Goal: Communication & Community: Answer question/provide support

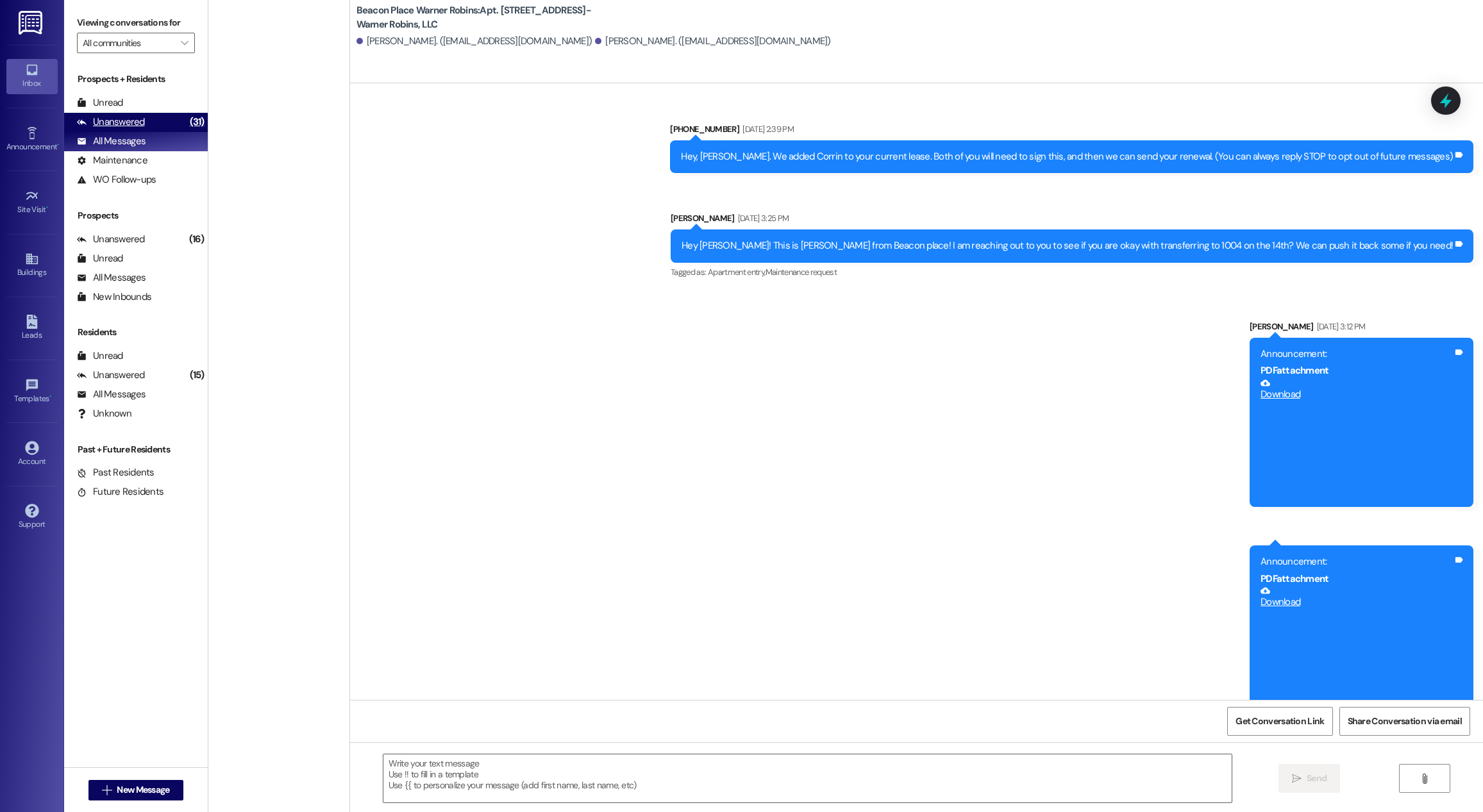
scroll to position [5126, 0]
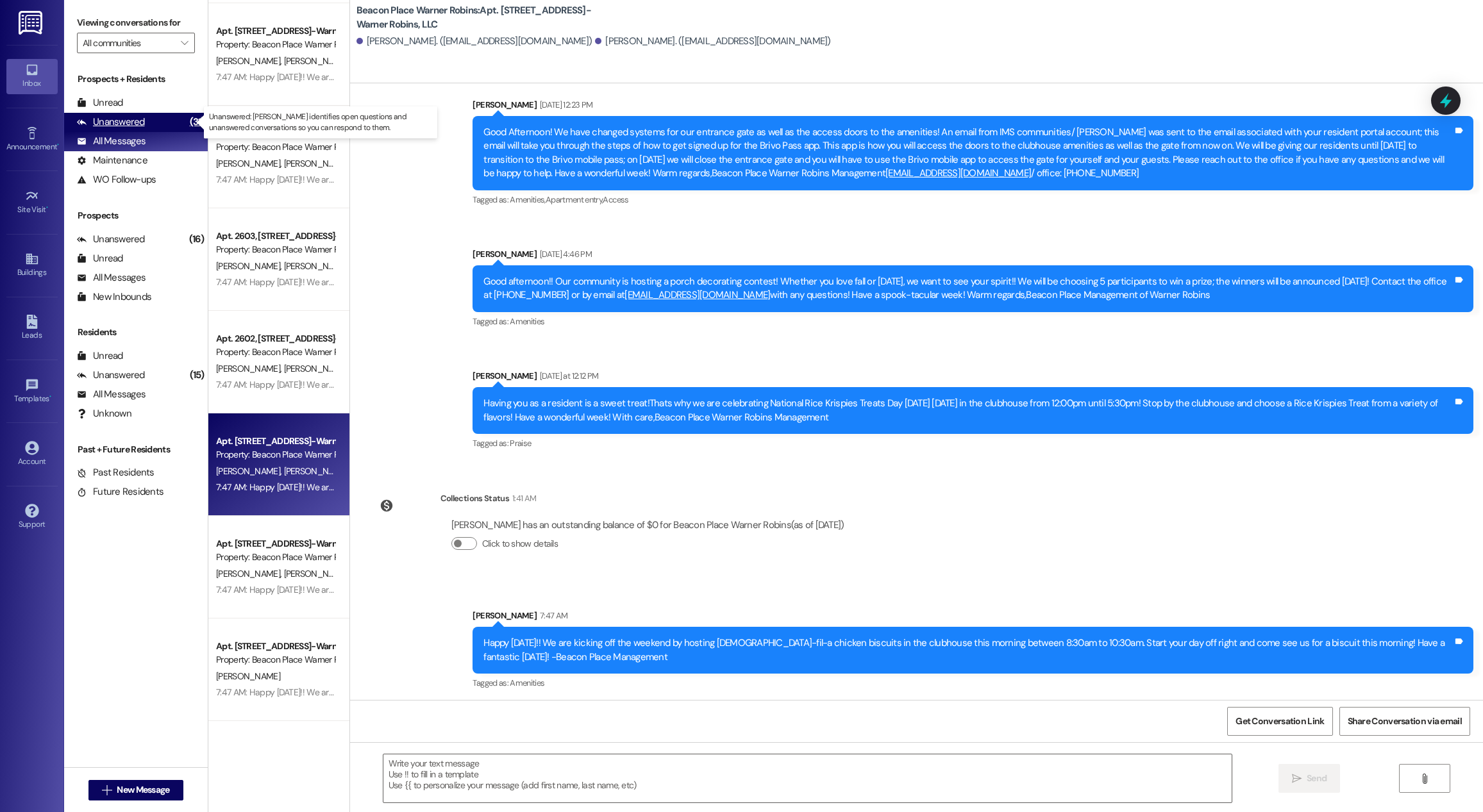
click at [156, 120] on div "Unanswered (31)" at bounding box center [135, 122] width 144 height 19
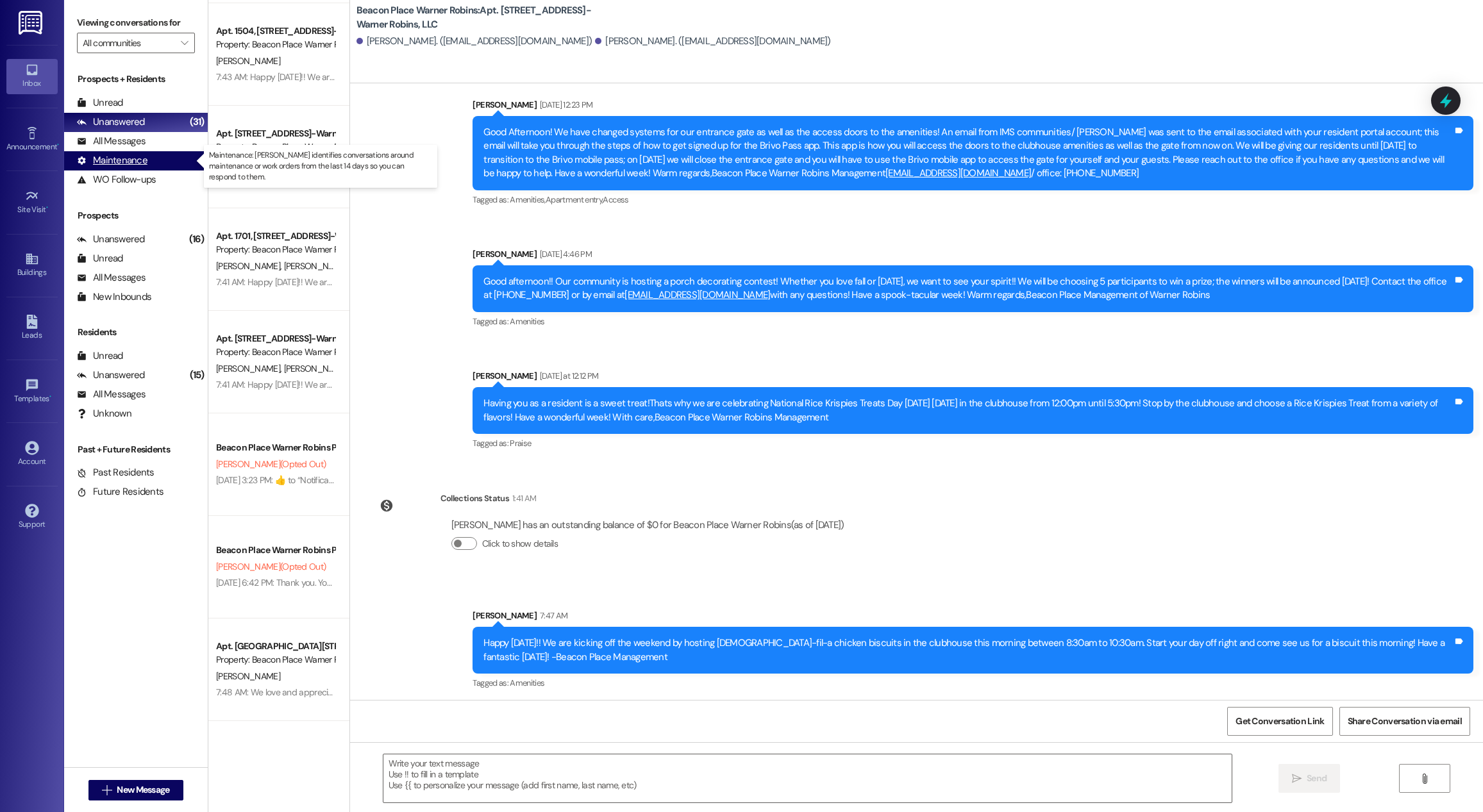
click at [126, 165] on div "Maintenance" at bounding box center [112, 160] width 71 height 13
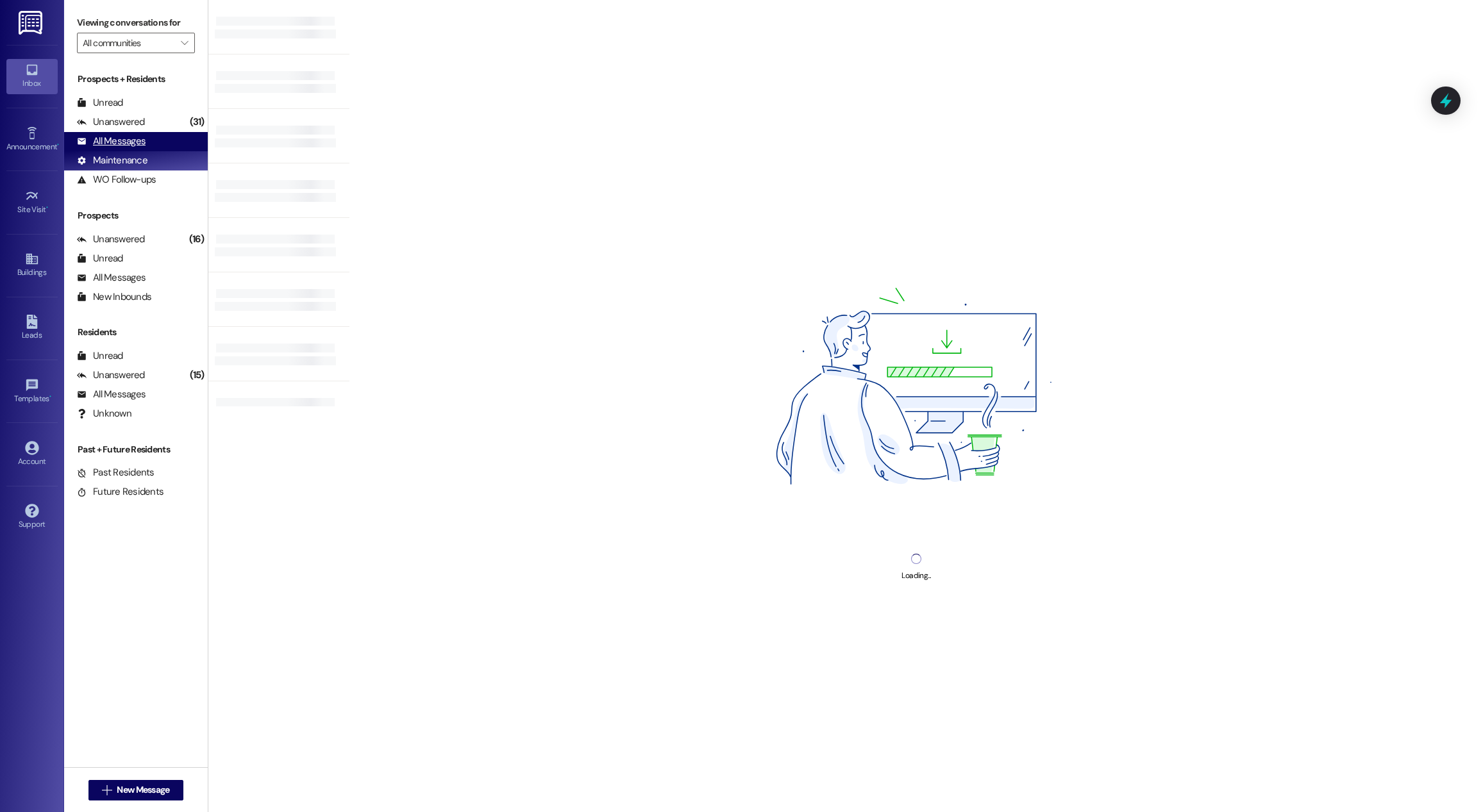
click at [134, 143] on div "All Messages" at bounding box center [112, 141] width 69 height 13
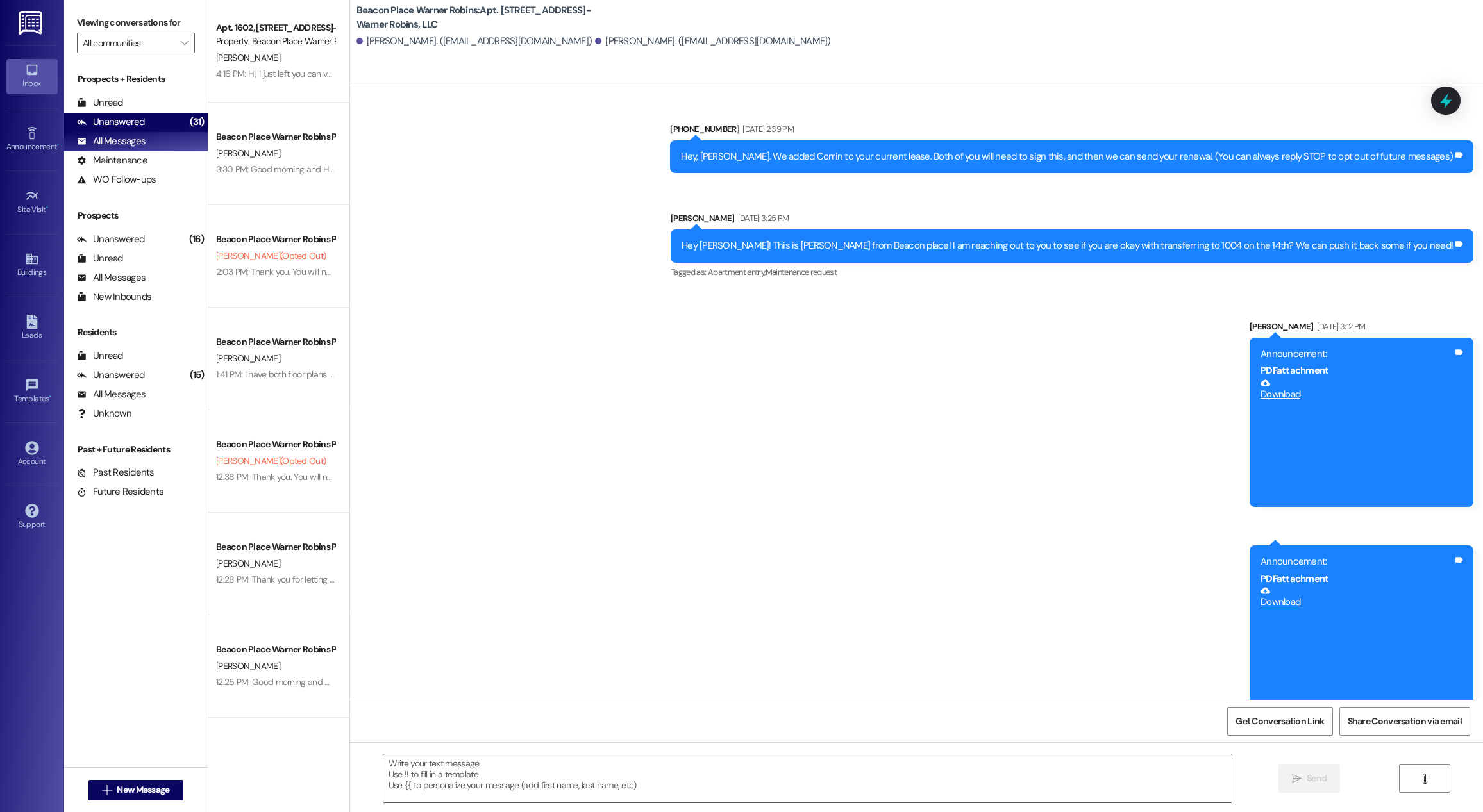
scroll to position [5126, 0]
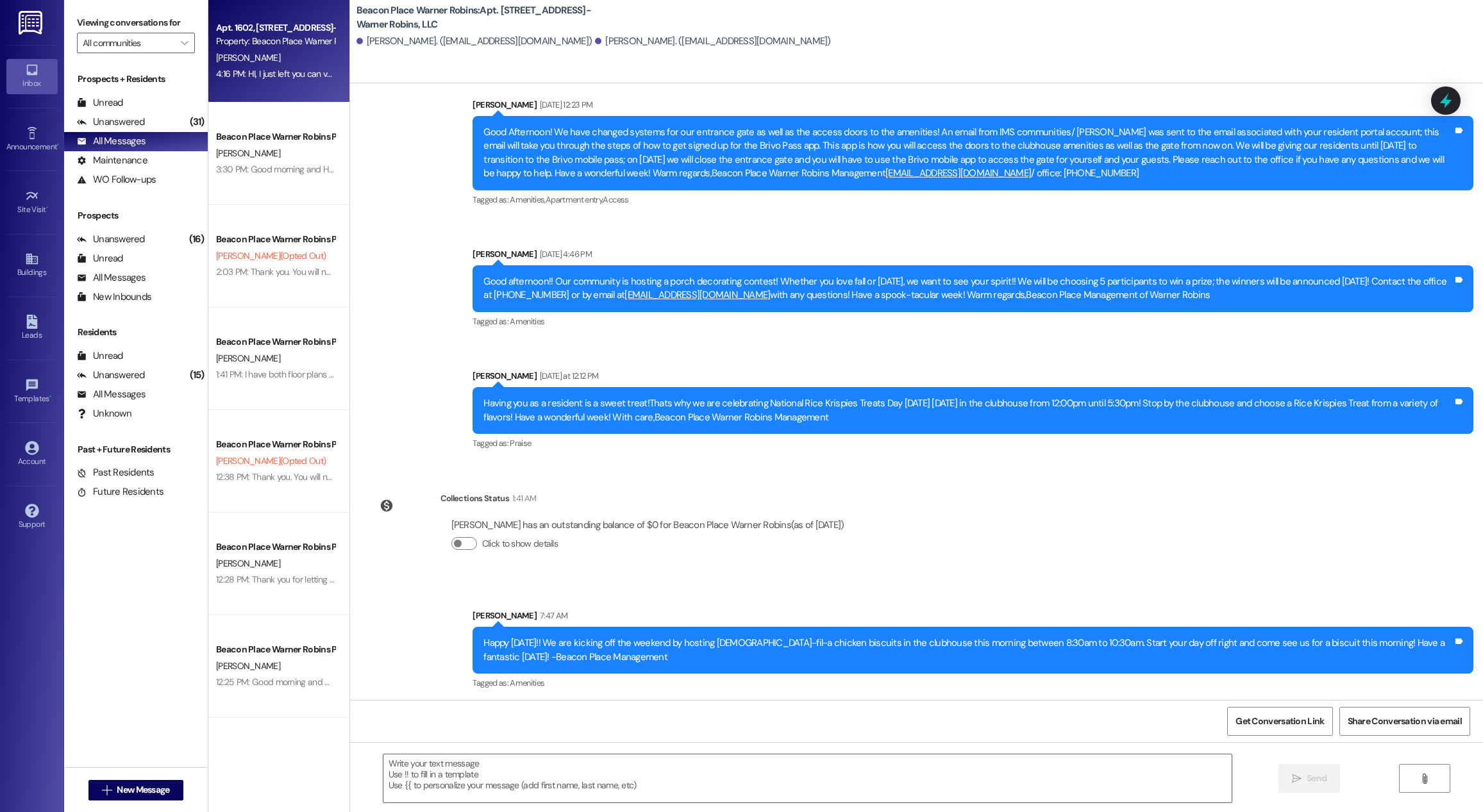
click at [256, 90] on div "Apt. 1602, [STREET_ADDRESS]-Warner Robins, LLC Property: [GEOGRAPHIC_DATA] Warn…" at bounding box center [279, 51] width 141 height 102
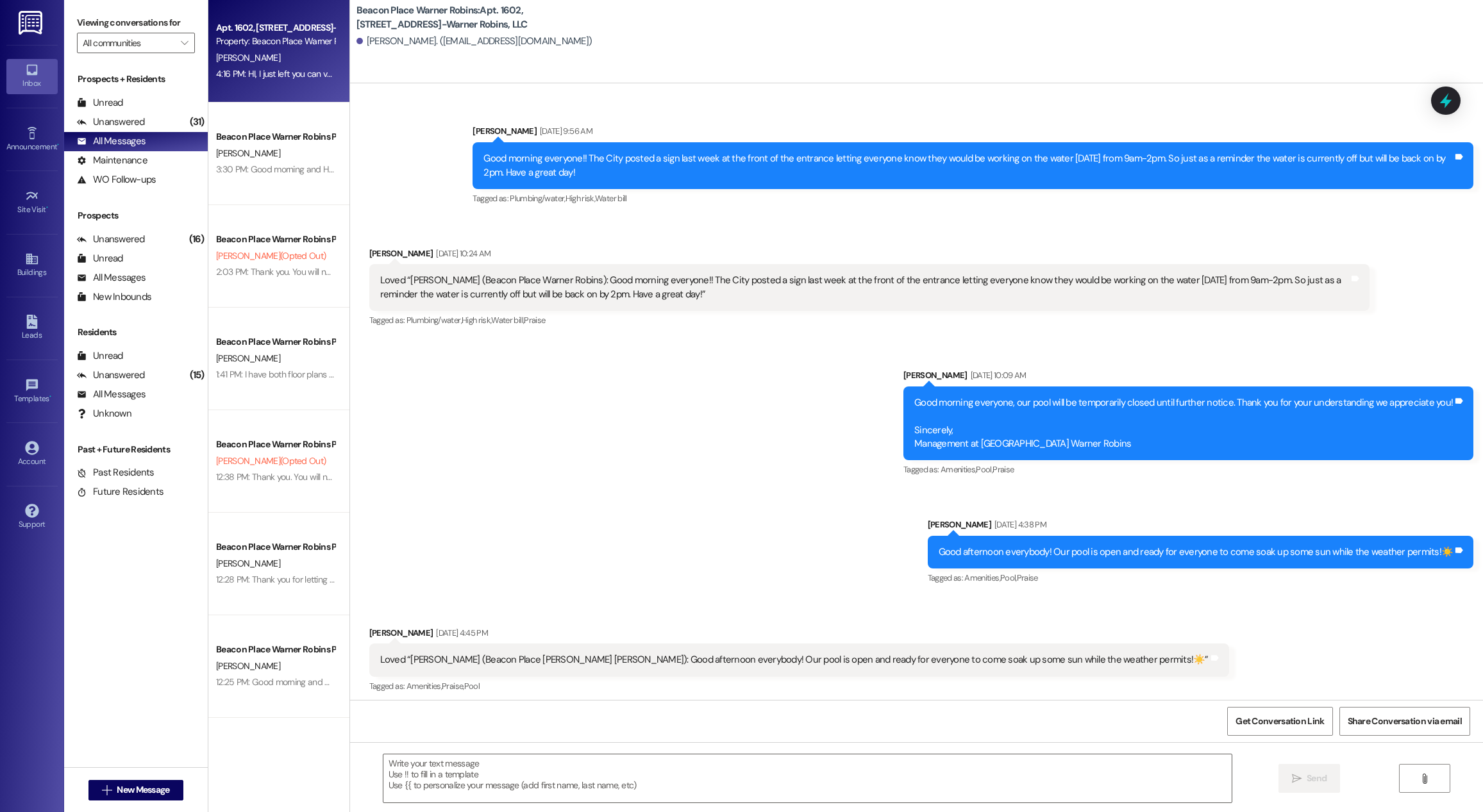
scroll to position [645, 0]
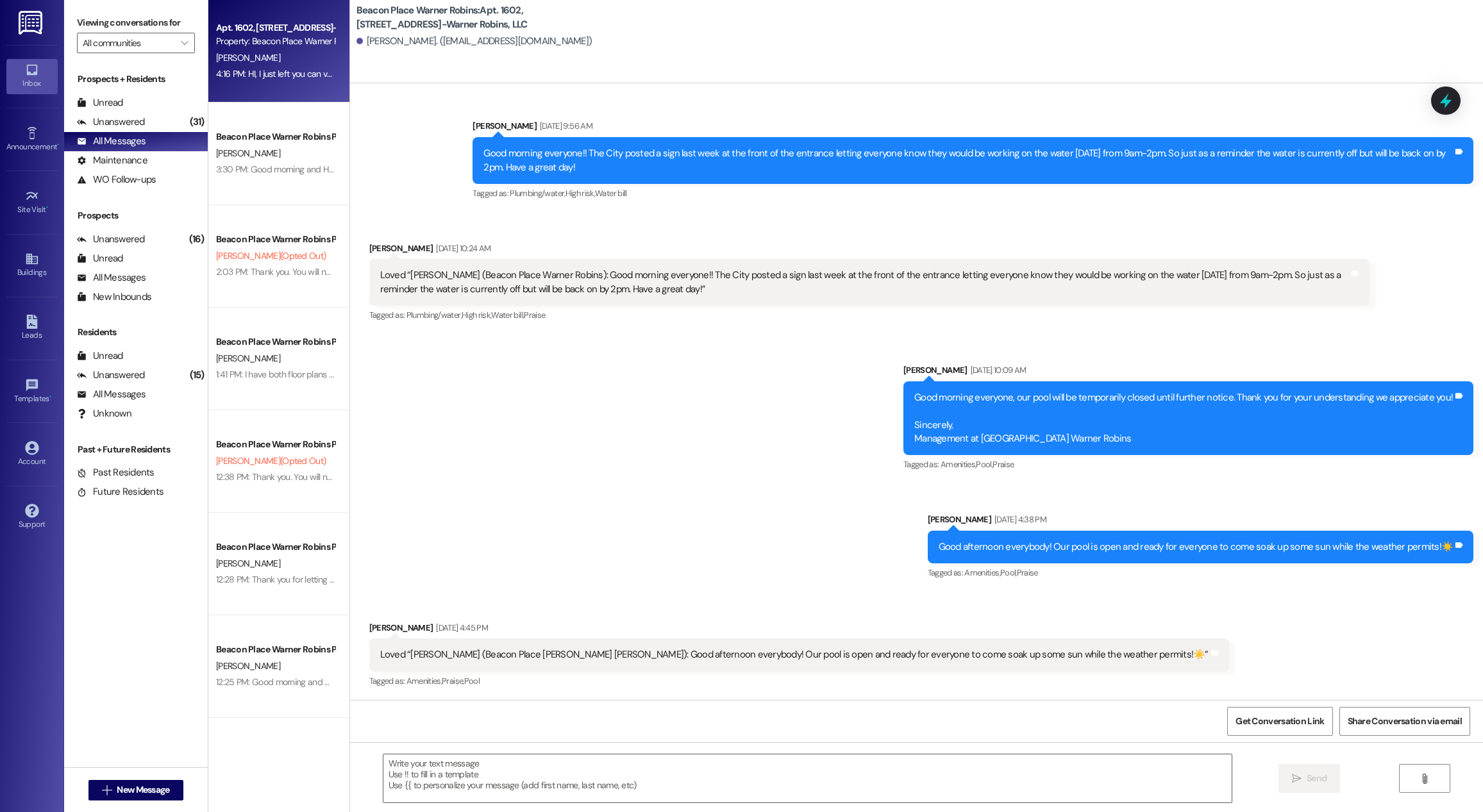
click at [266, 88] on div "Apt. 1602, [STREET_ADDRESS]-Warner Robins, LLC Property: [GEOGRAPHIC_DATA] Warn…" at bounding box center [279, 51] width 141 height 102
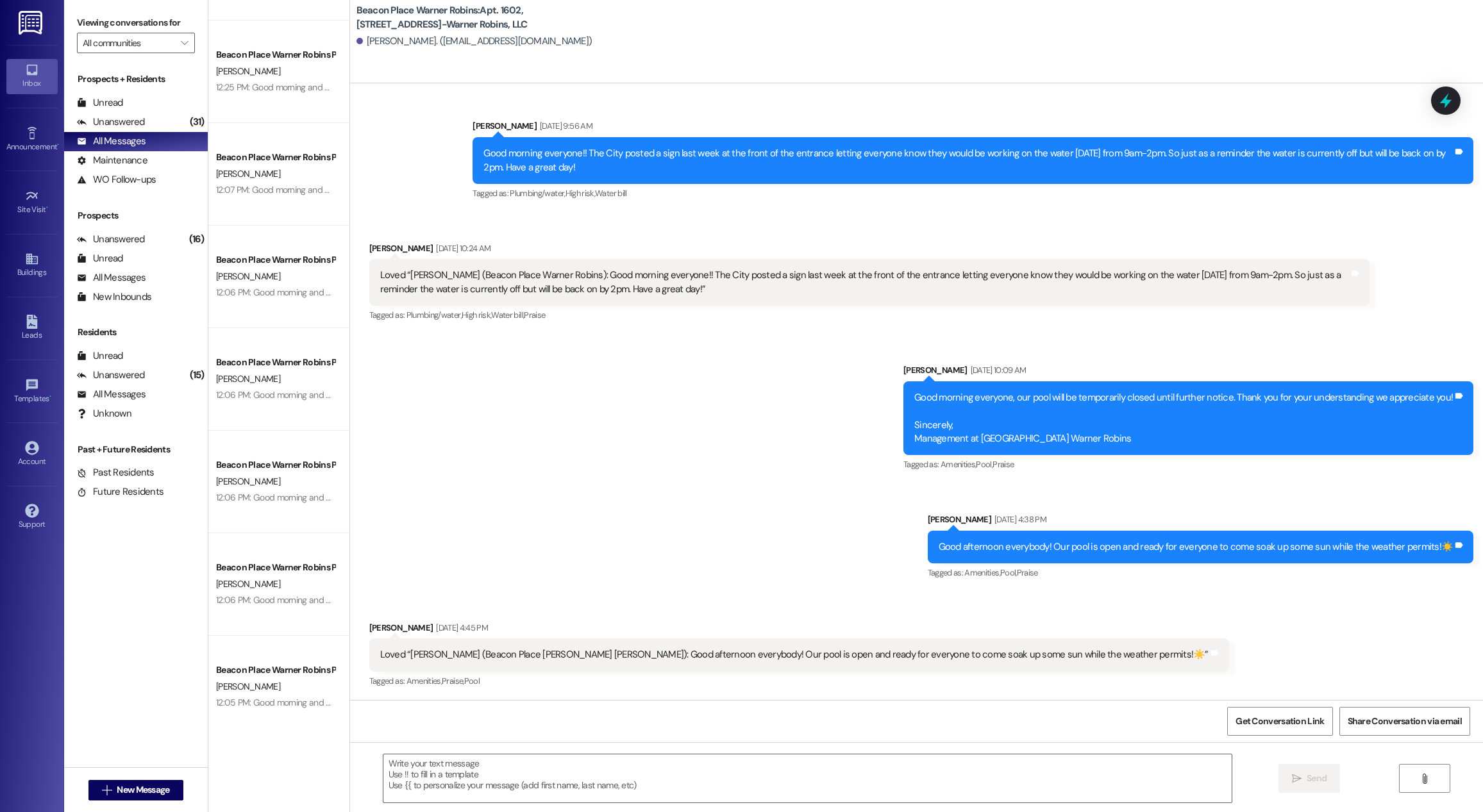
scroll to position [0, 0]
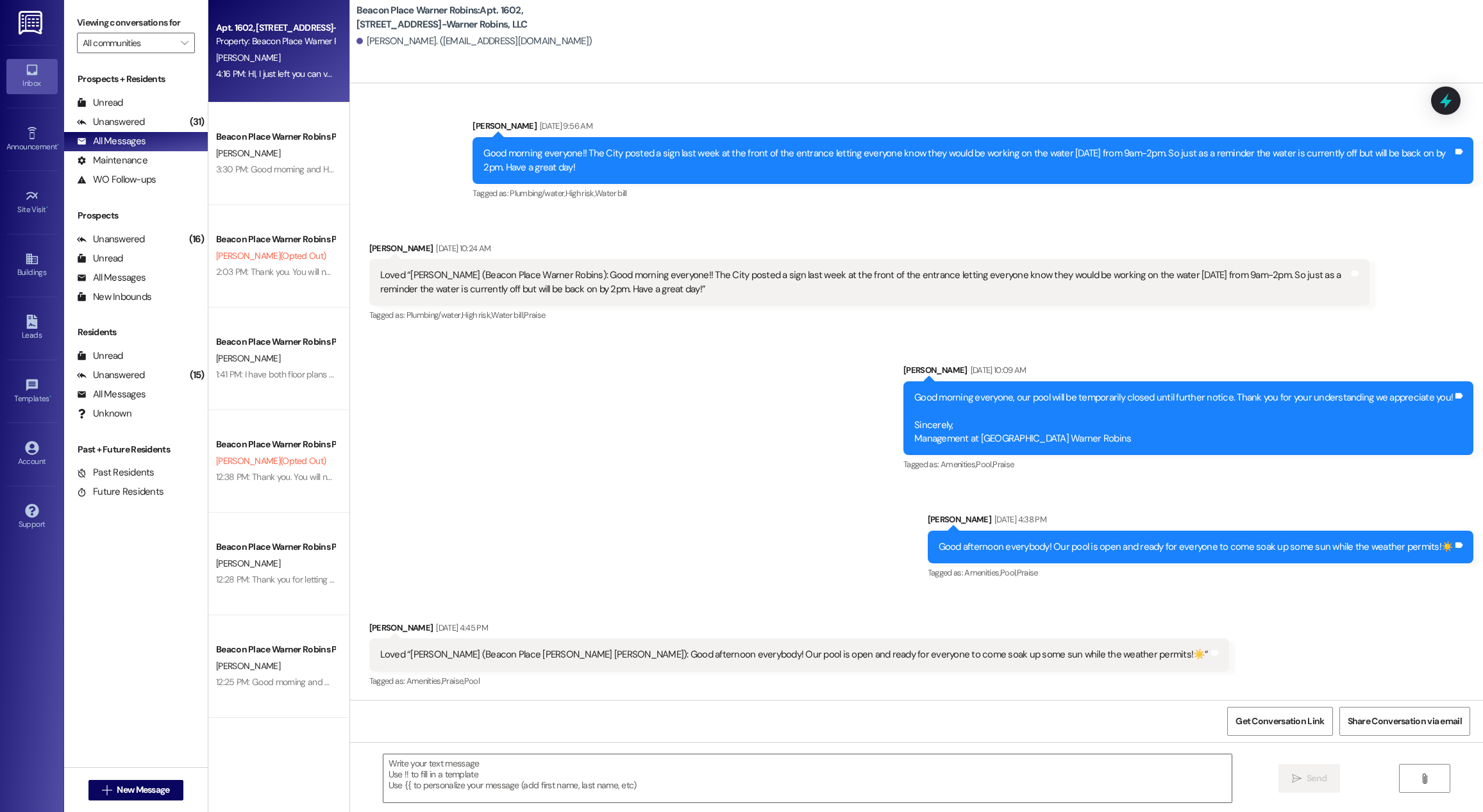
click at [277, 62] on div "[PERSON_NAME]" at bounding box center [275, 57] width 121 height 16
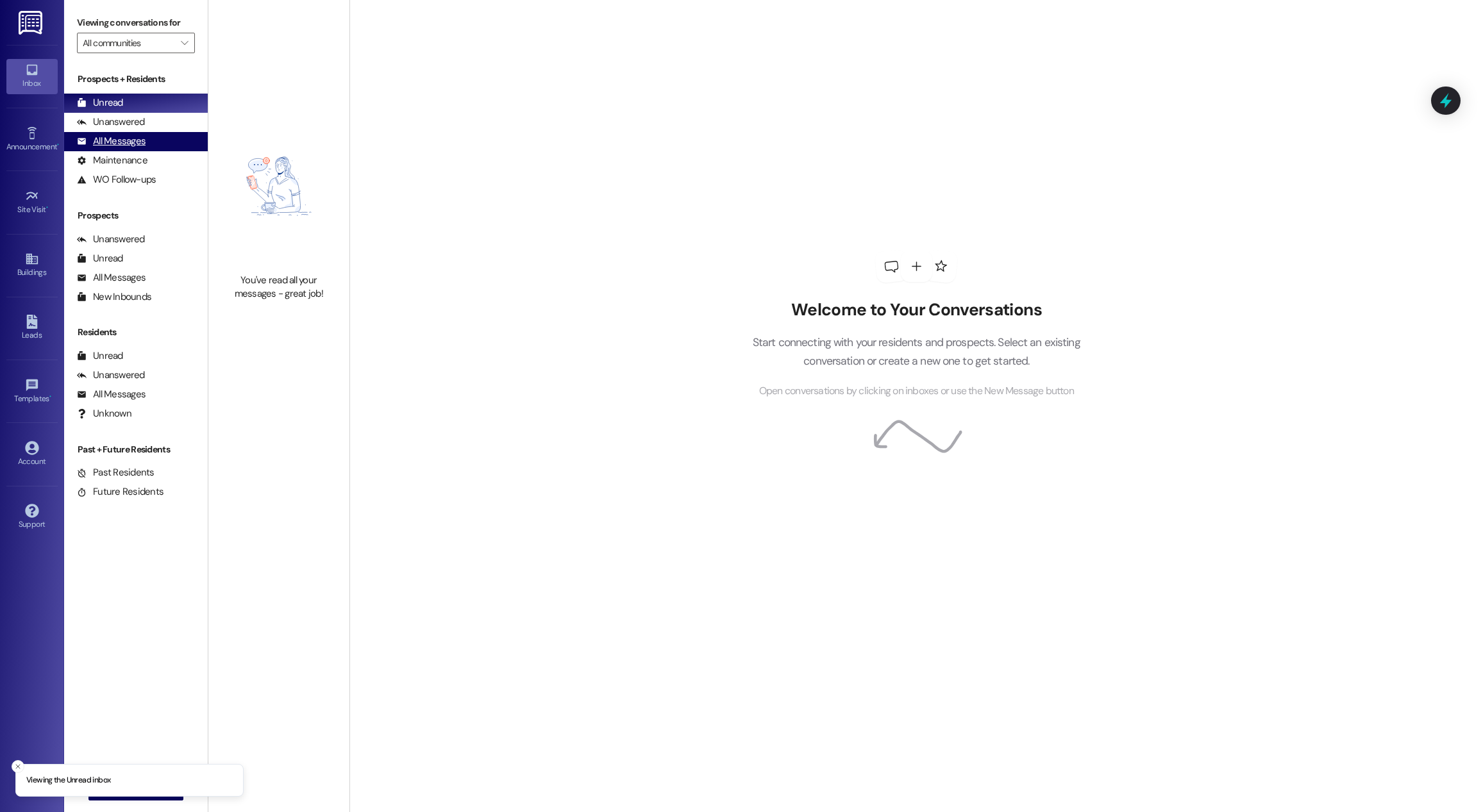
click at [156, 145] on div "All Messages (undefined)" at bounding box center [135, 141] width 144 height 19
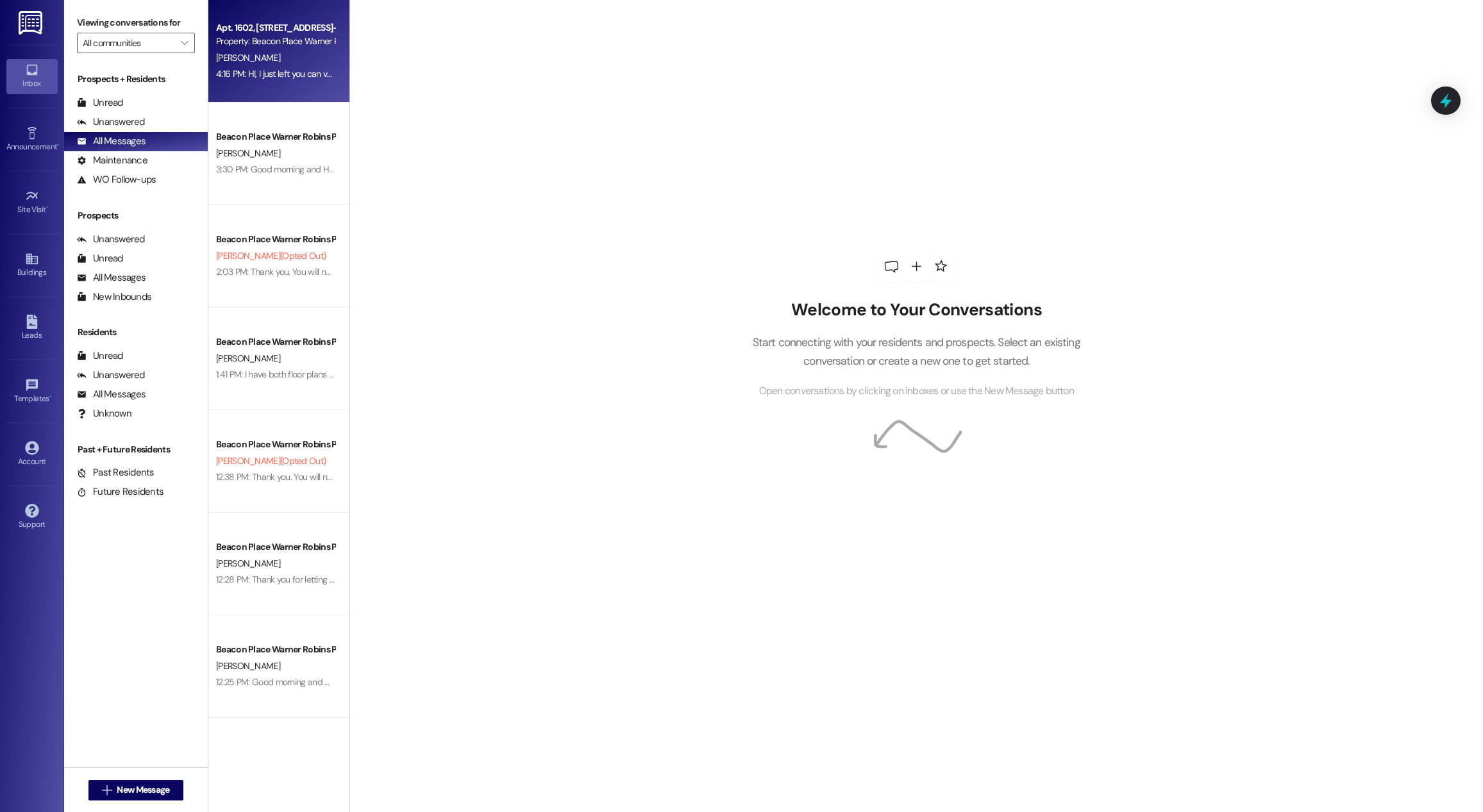
click at [239, 66] on div "4:16 PM: HI, I just left you can voicemail, I forgot to have you sign a form fo…" at bounding box center [275, 74] width 121 height 16
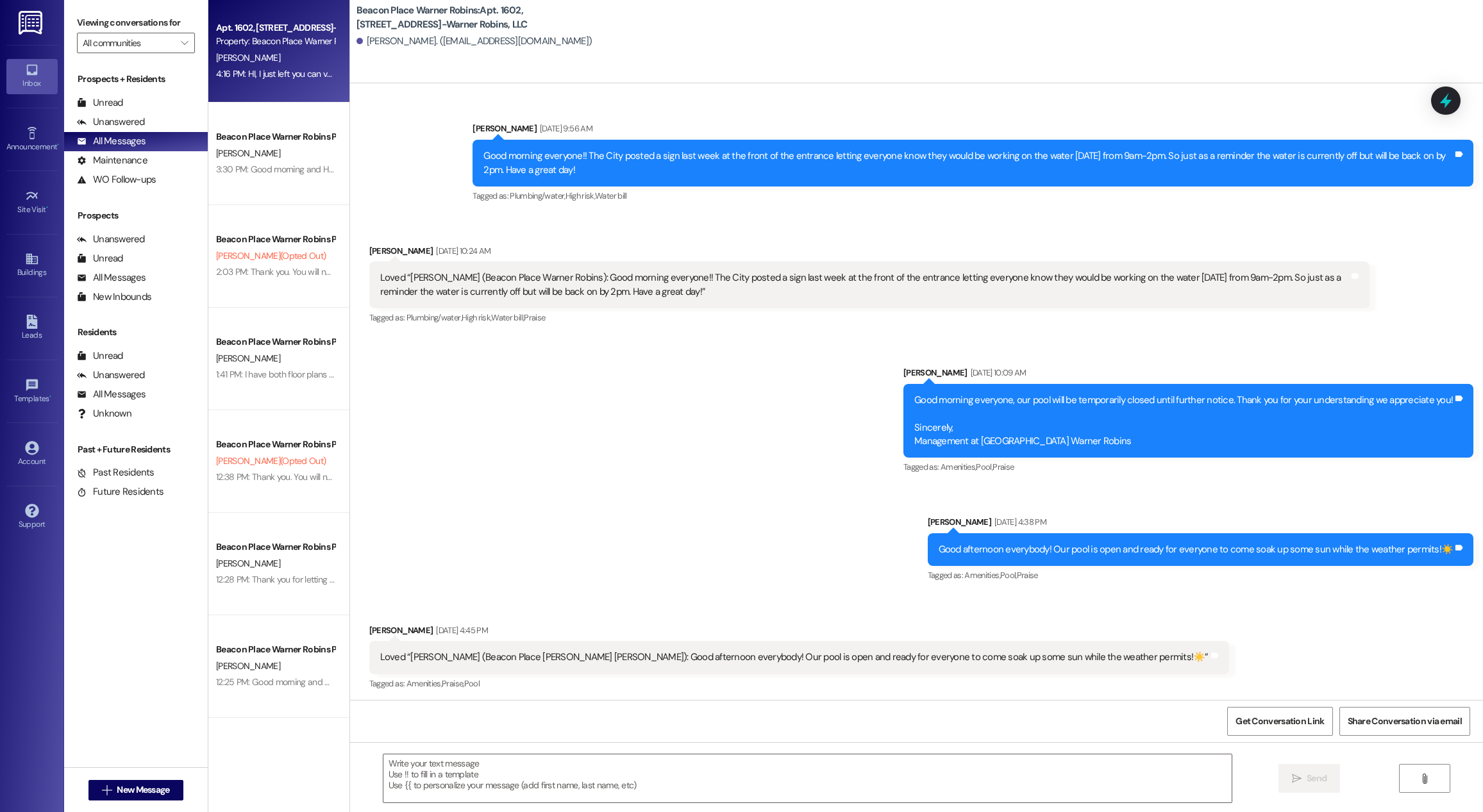
scroll to position [645, 0]
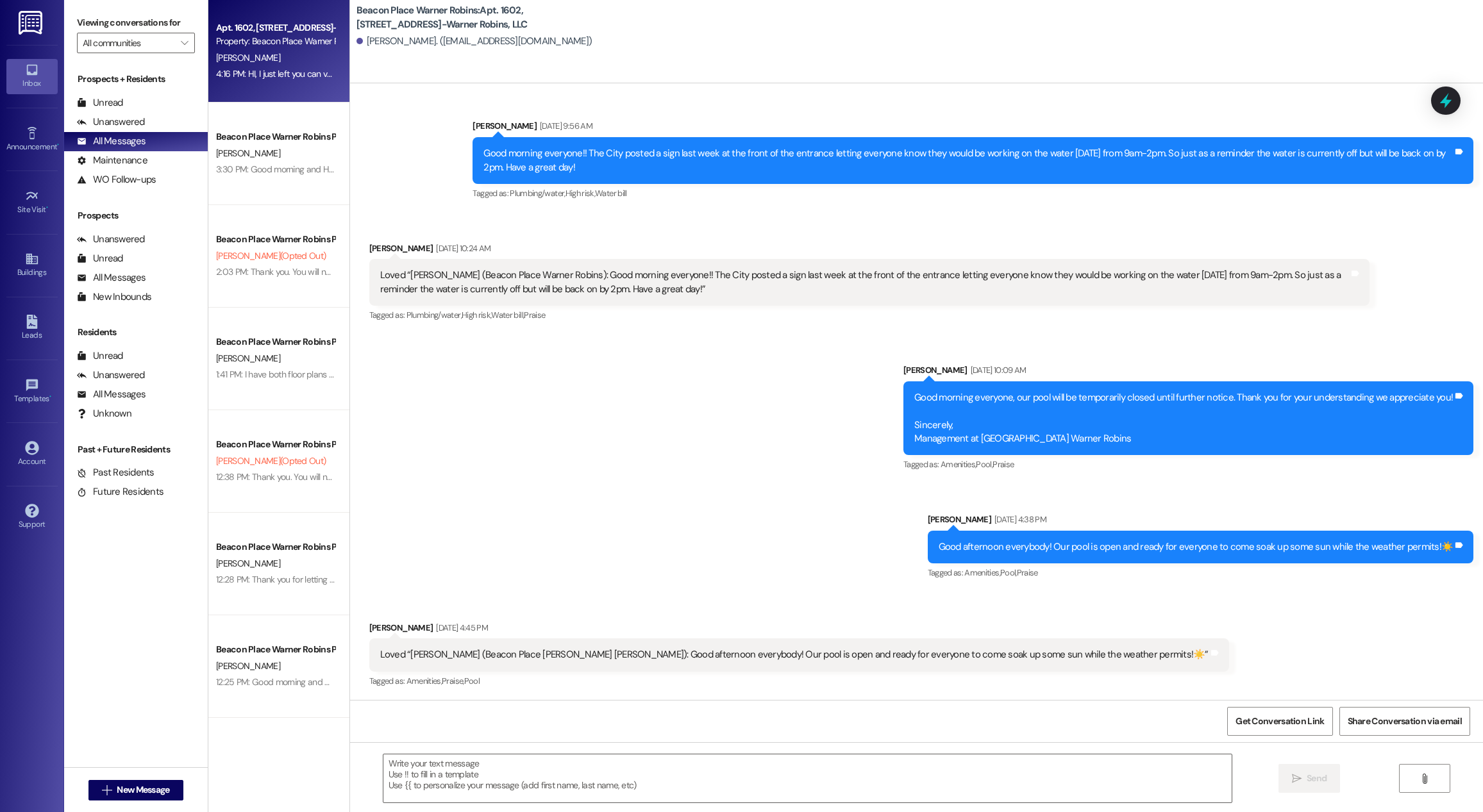
click at [109, 773] on div " New Message" at bounding box center [135, 790] width 144 height 45
click at [114, 785] on span "New Message" at bounding box center [143, 790] width 58 height 13
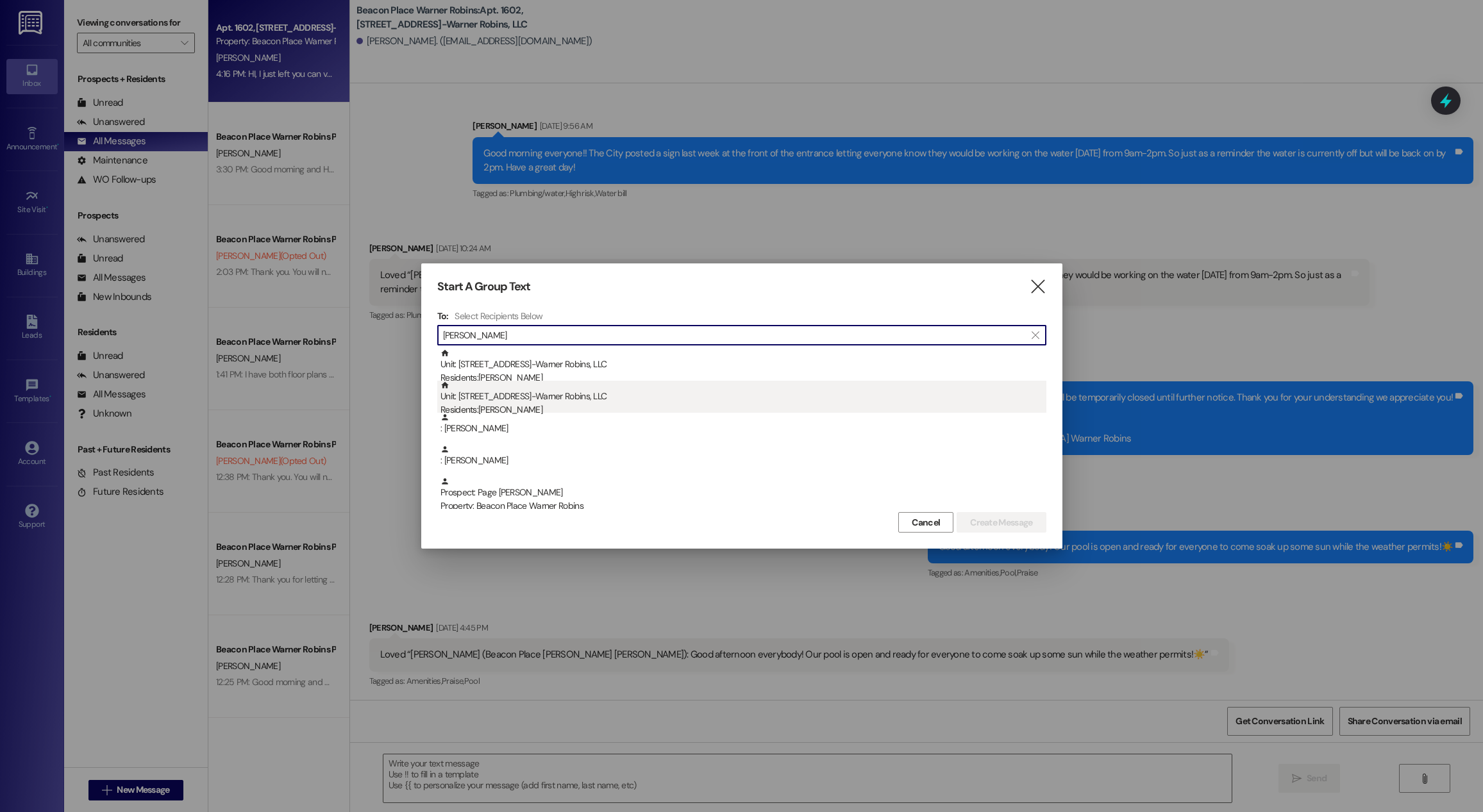
type input "sara"
click at [545, 402] on div "Unit: 1602 - 1600 Beacon Place-Warner Robins, LLC Residents: Sara Beard" at bounding box center [744, 399] width 606 height 36
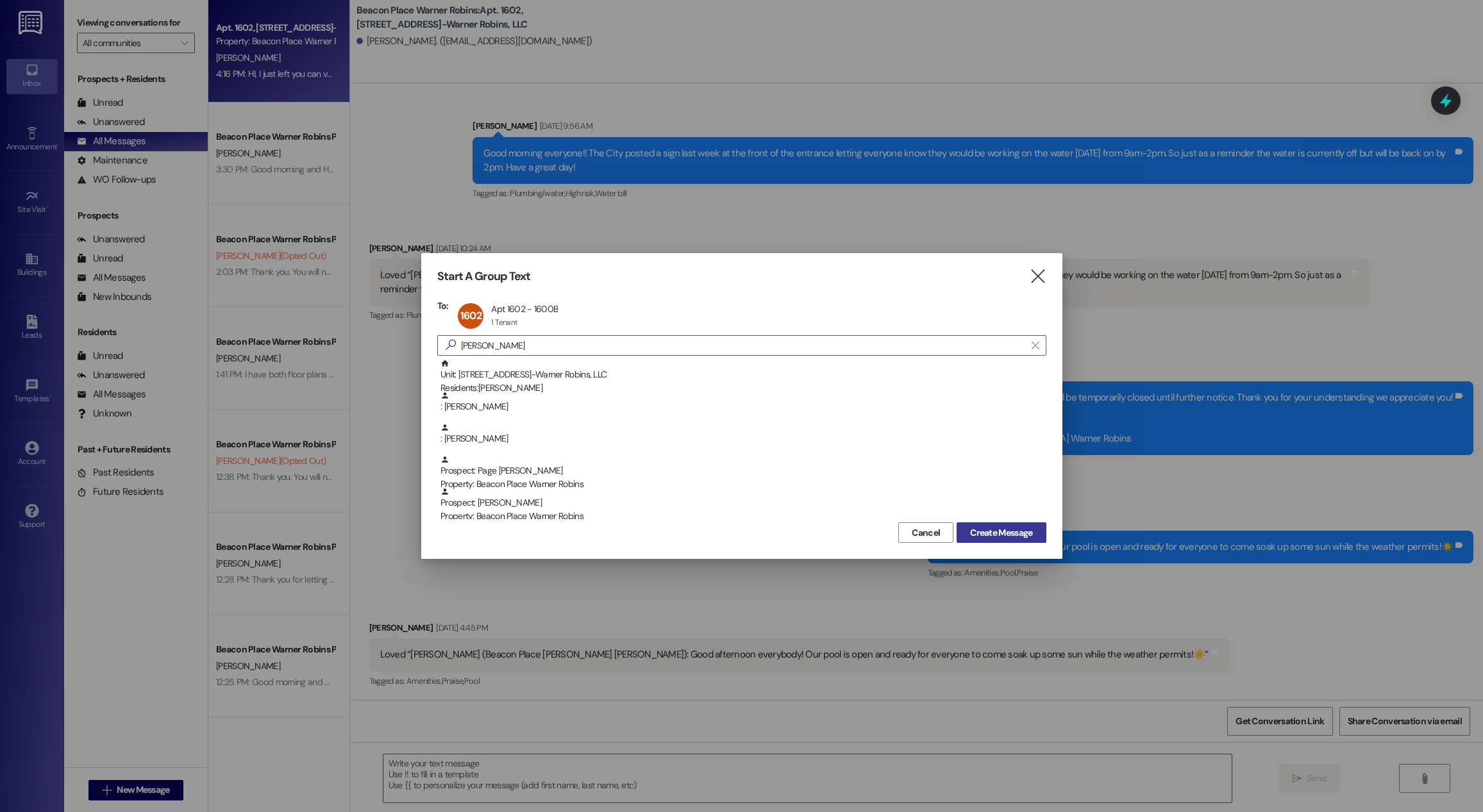
click at [1028, 527] on span "Create Message" at bounding box center [1001, 532] width 62 height 13
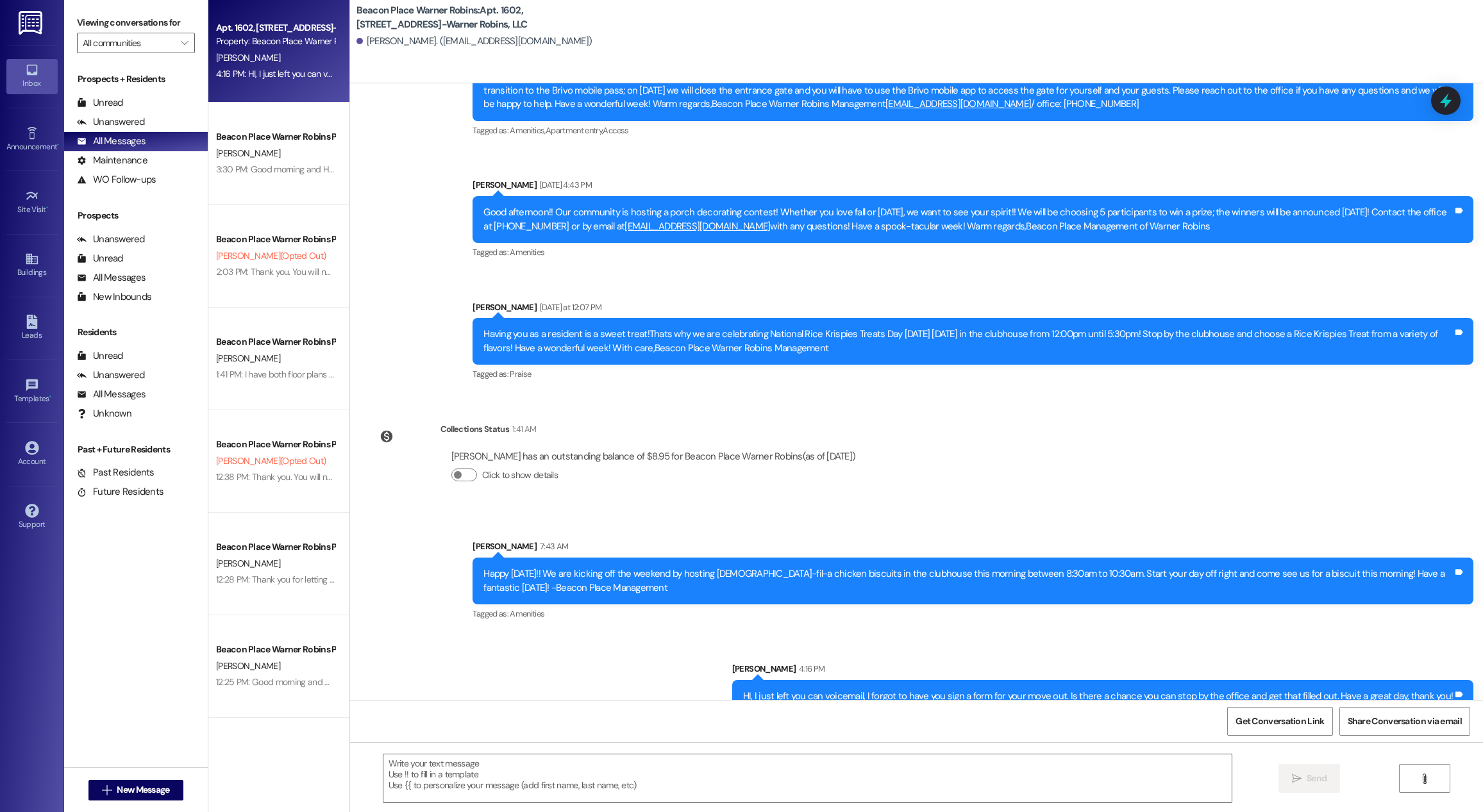
scroll to position [1368, 0]
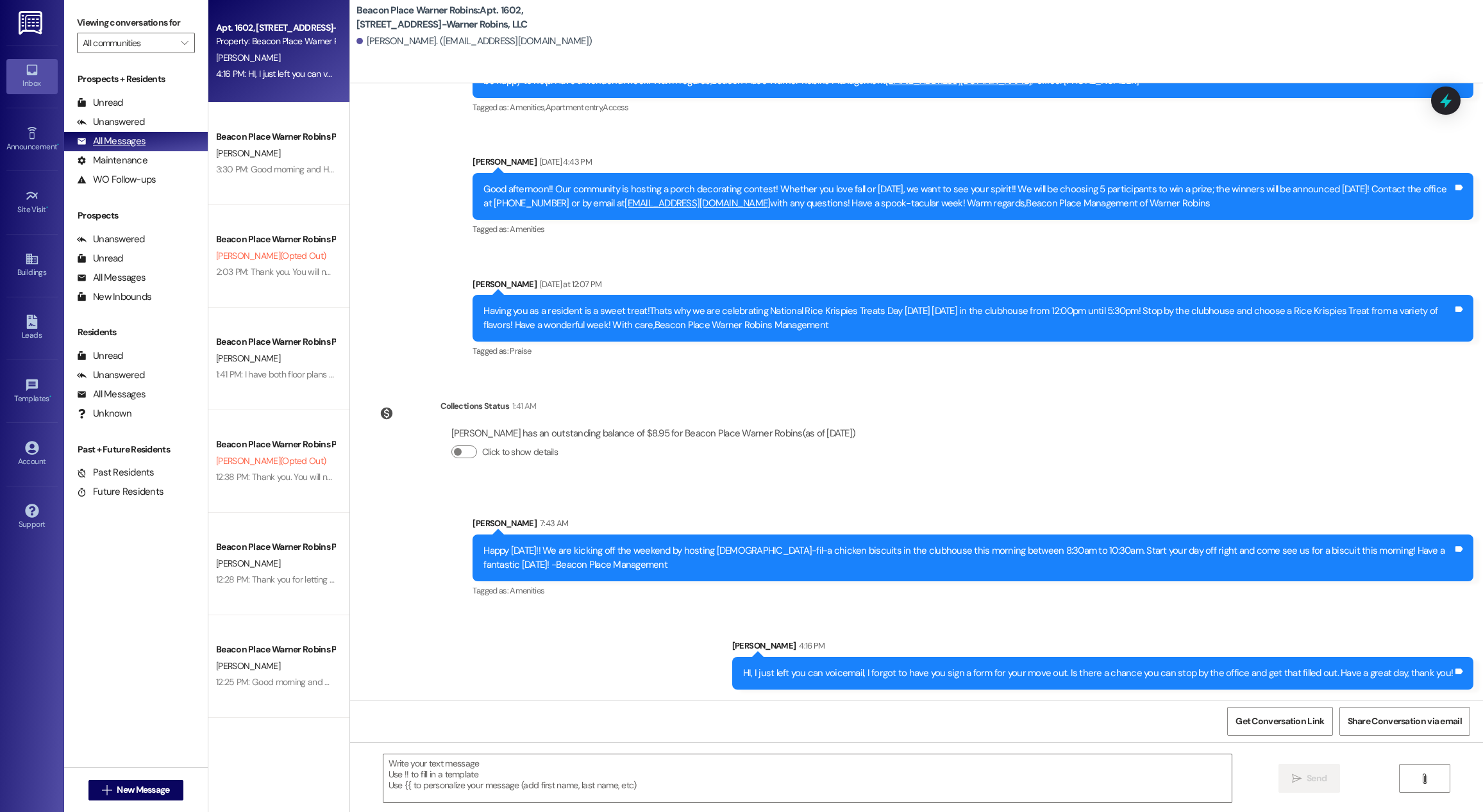
click at [121, 142] on div "All Messages" at bounding box center [112, 141] width 69 height 13
click at [153, 271] on div "All Messages (undefined)" at bounding box center [135, 277] width 144 height 19
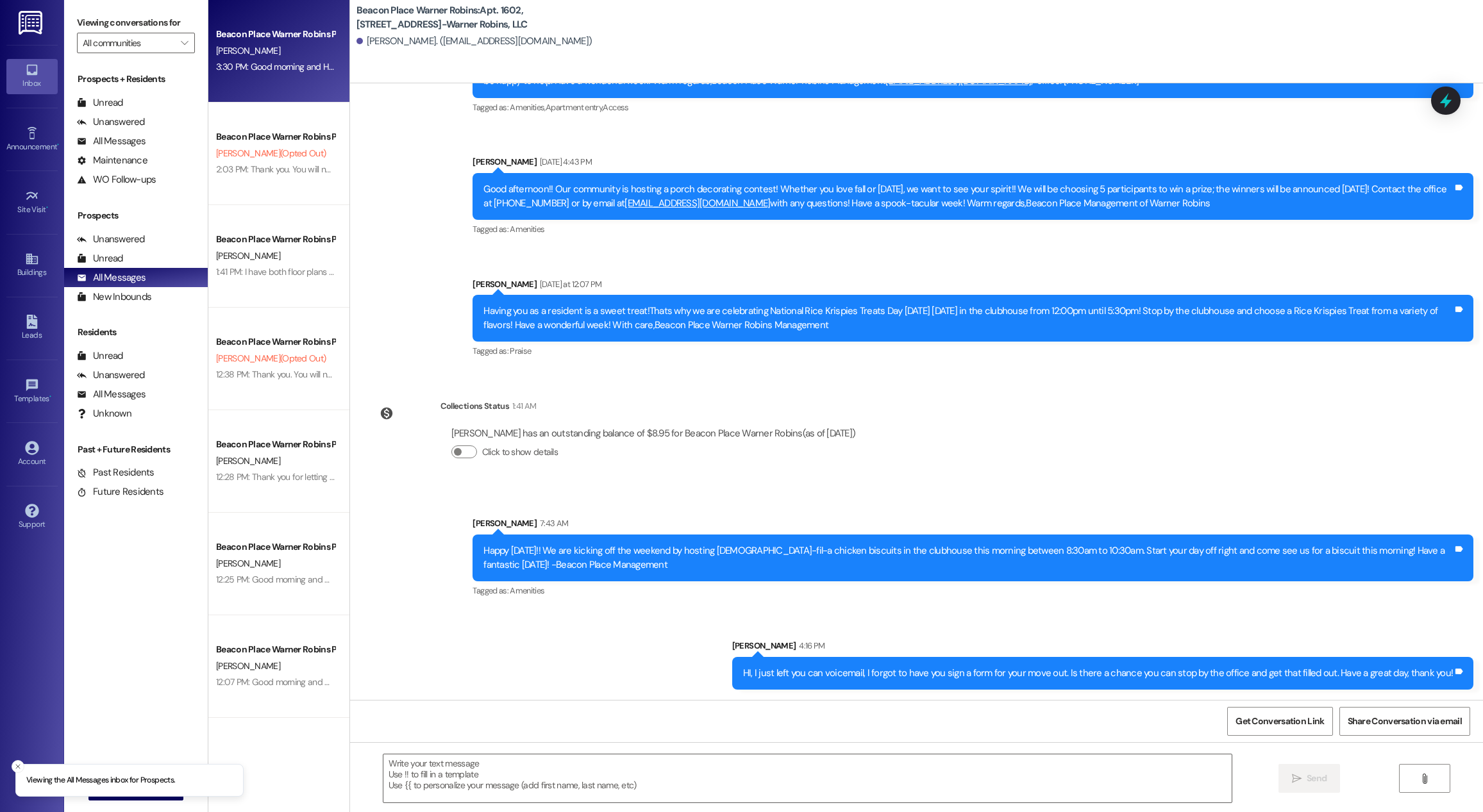
click at [303, 72] on div "3:30 PM: Good morning and Happy Friday! This is Bailey from Beacon Place Warner…" at bounding box center [1052, 67] width 1671 height 11
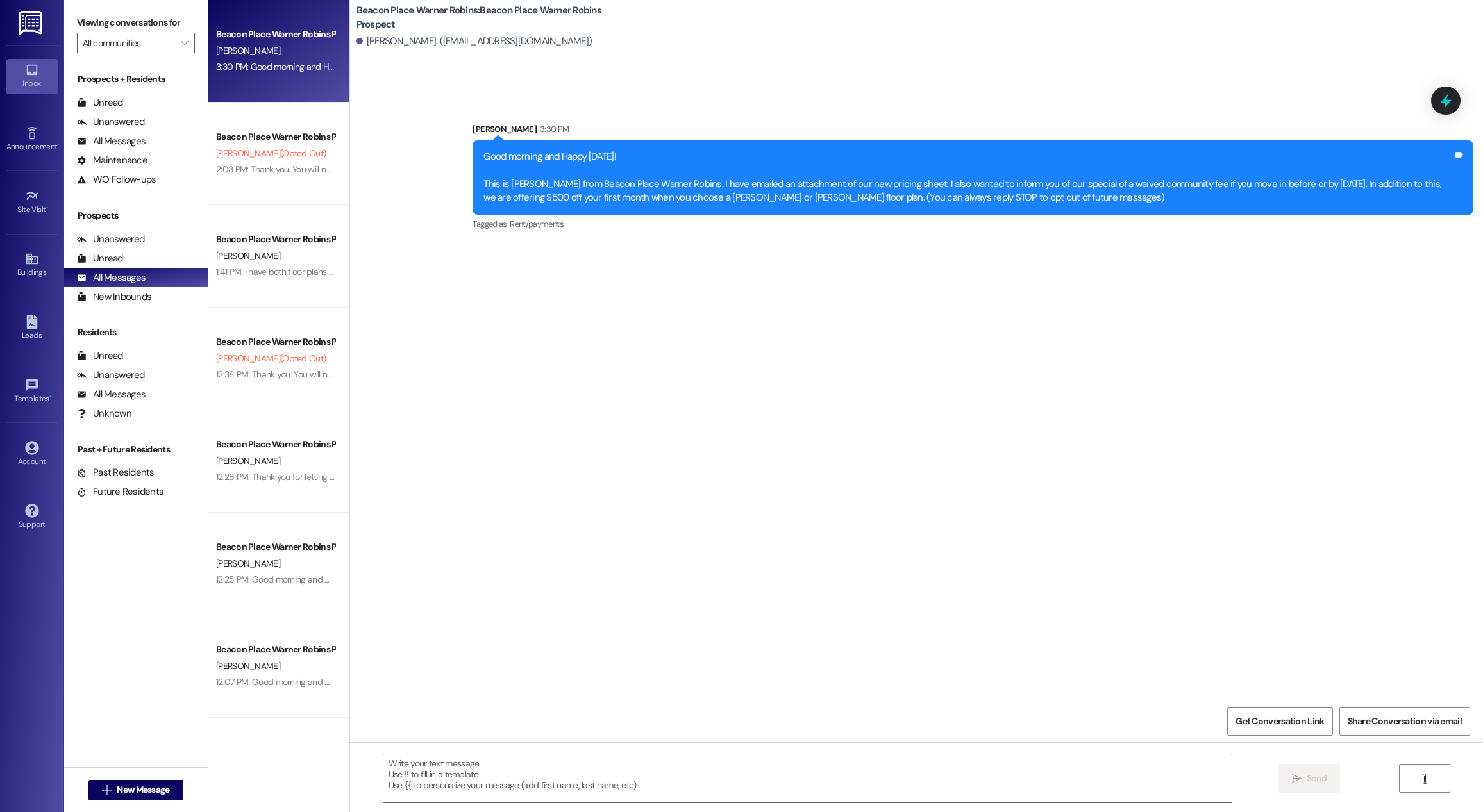
scroll to position [0, 0]
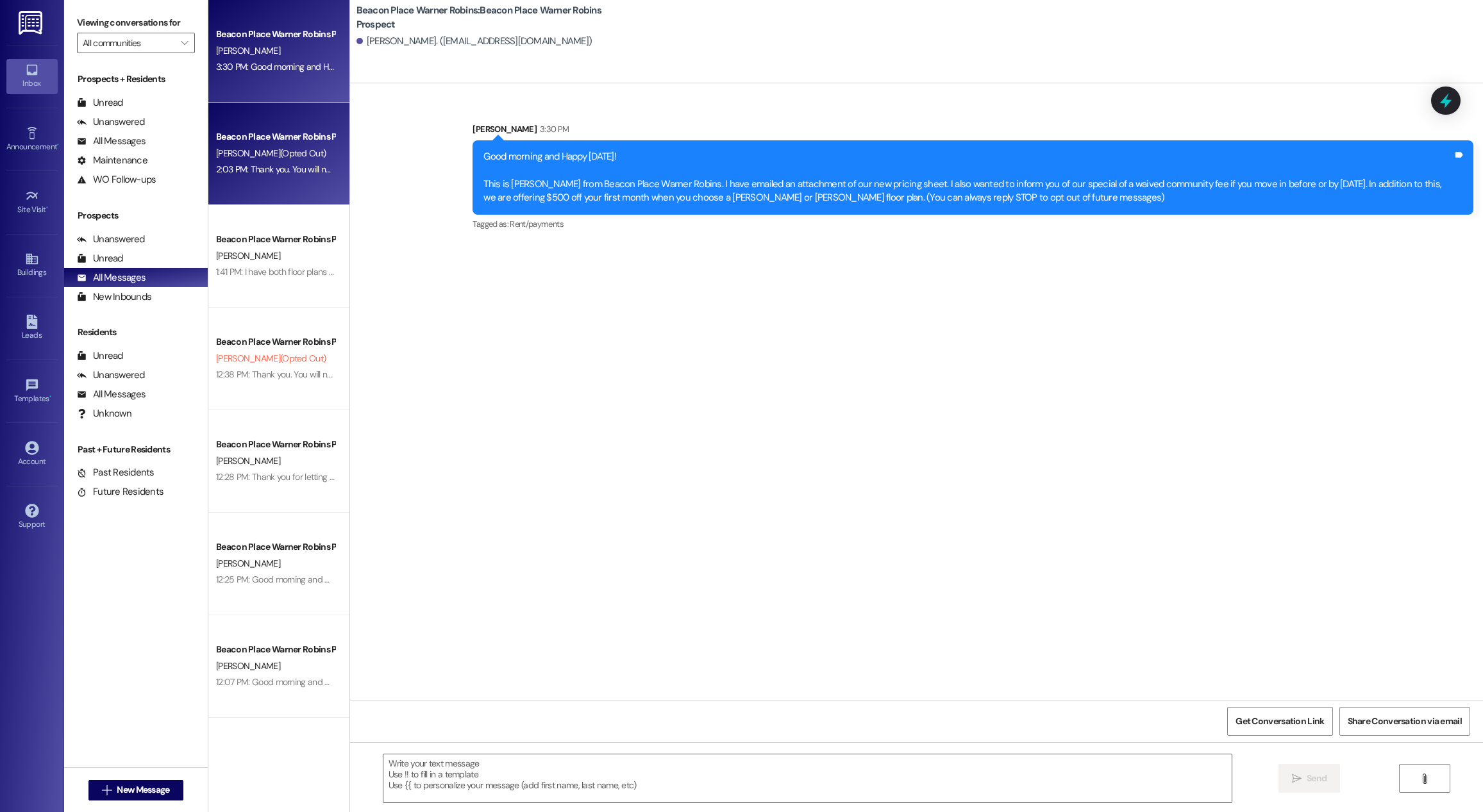
click at [258, 193] on div "Beacon Place Warner Robins Prospect J. Cranford (Opted Out) 2:03 PM: Thank you.…" at bounding box center [279, 154] width 141 height 102
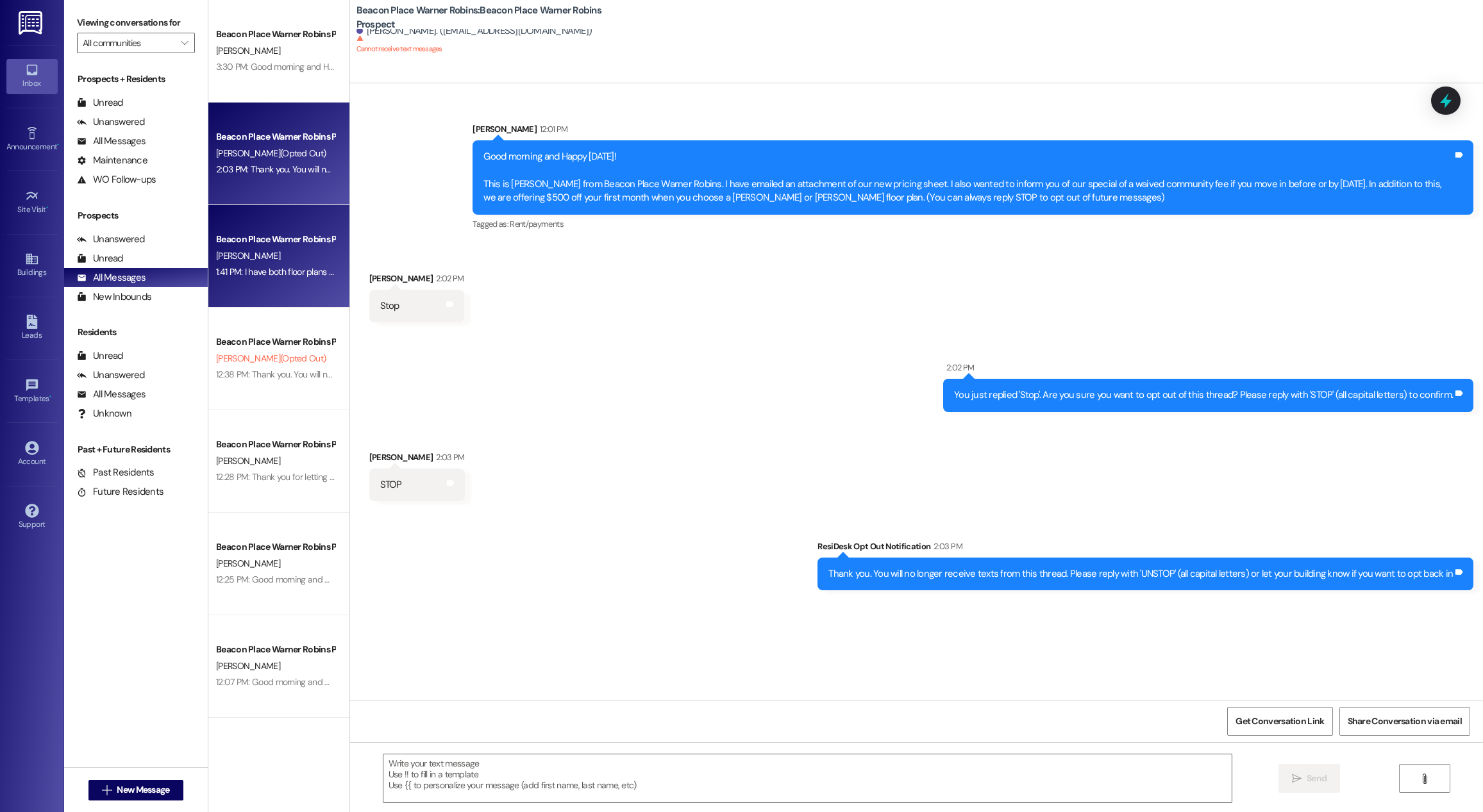
click at [255, 280] on div "Beacon Place Warner Robins Prospect A. Alves 1:41 PM: I have both floor plans a…" at bounding box center [279, 256] width 141 height 102
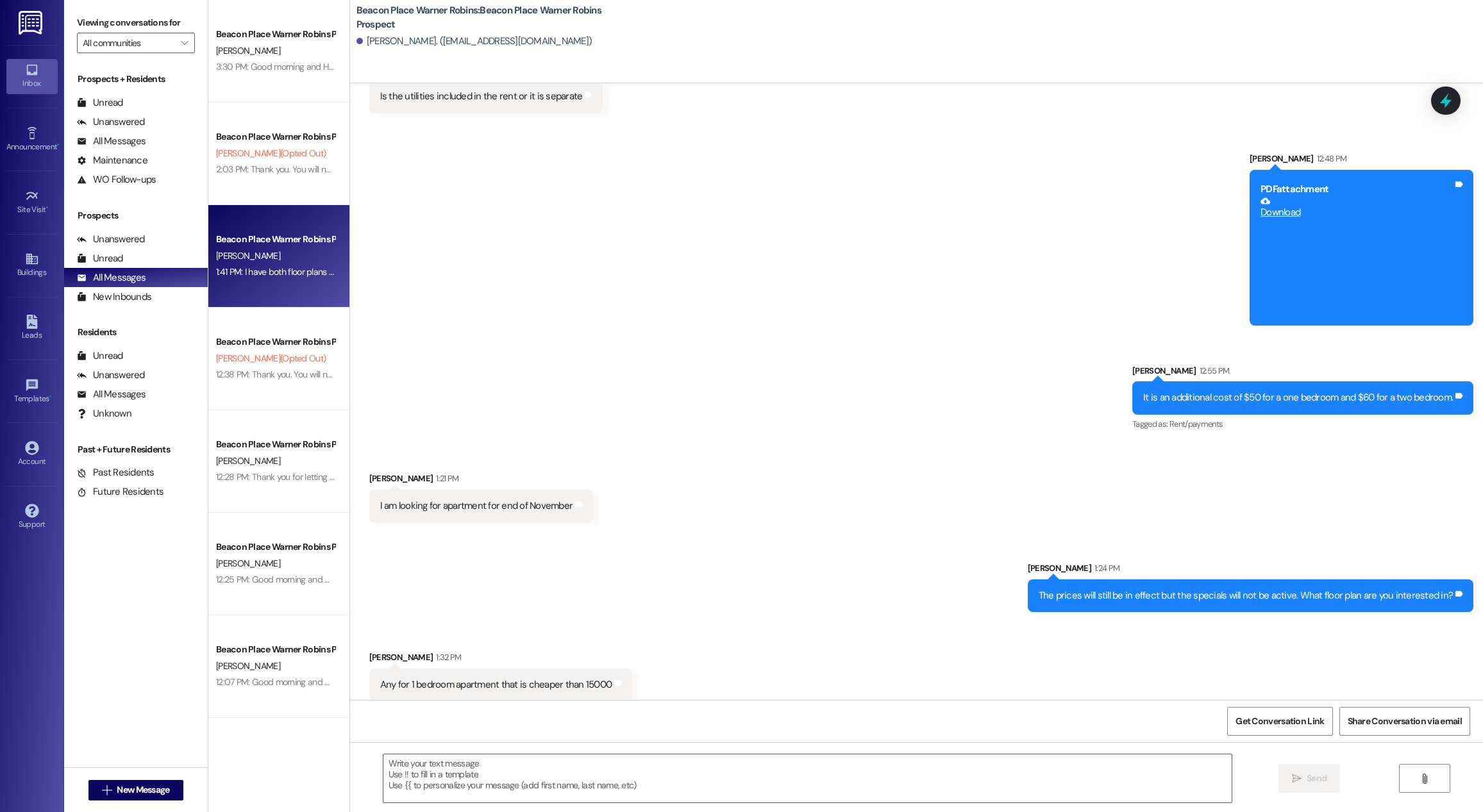
scroll to position [292, 0]
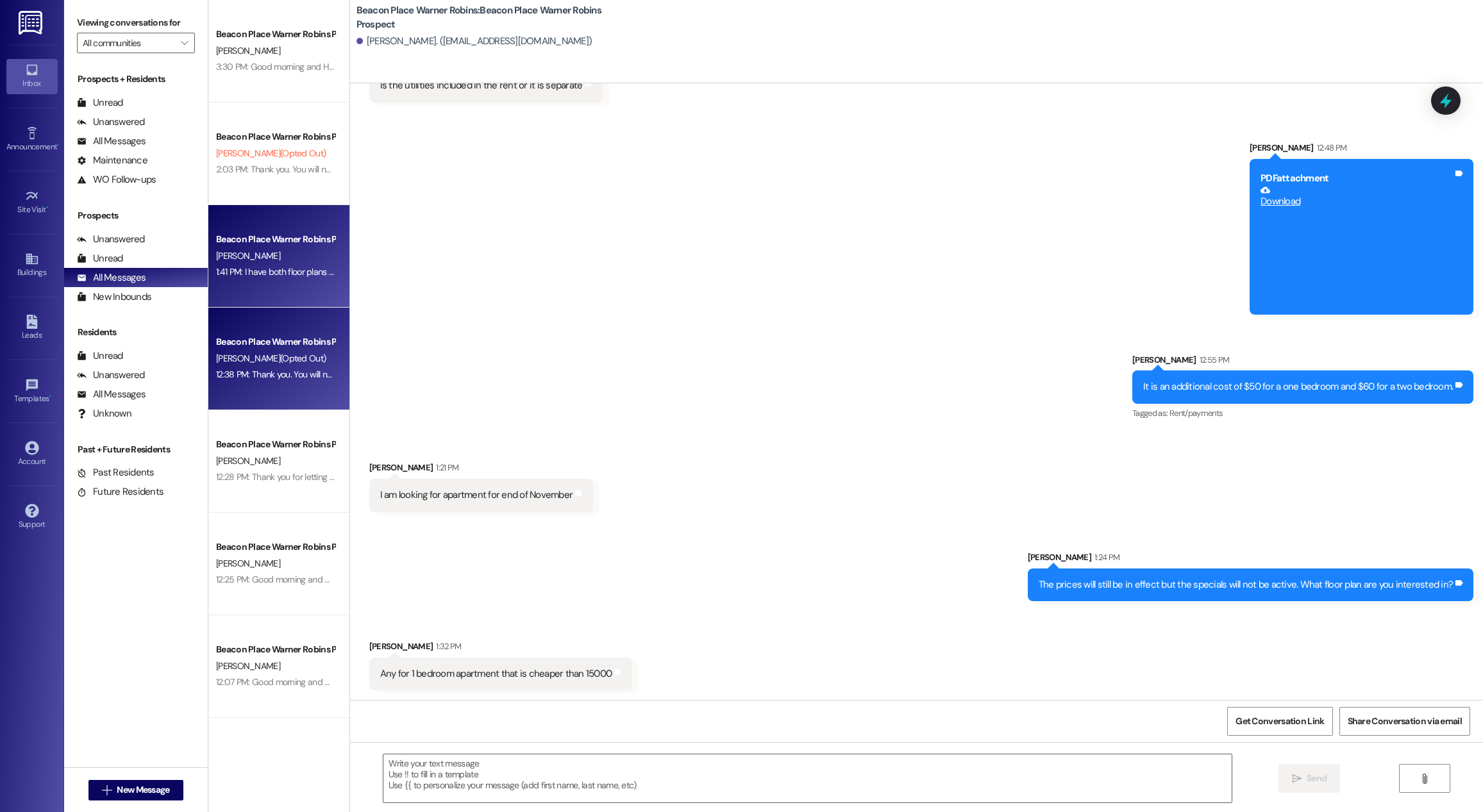
click at [289, 389] on div "Beacon Place Warner Robins Prospect C. Arcuri (Opted Out) 12:38 PM: Thank you. …" at bounding box center [279, 359] width 141 height 102
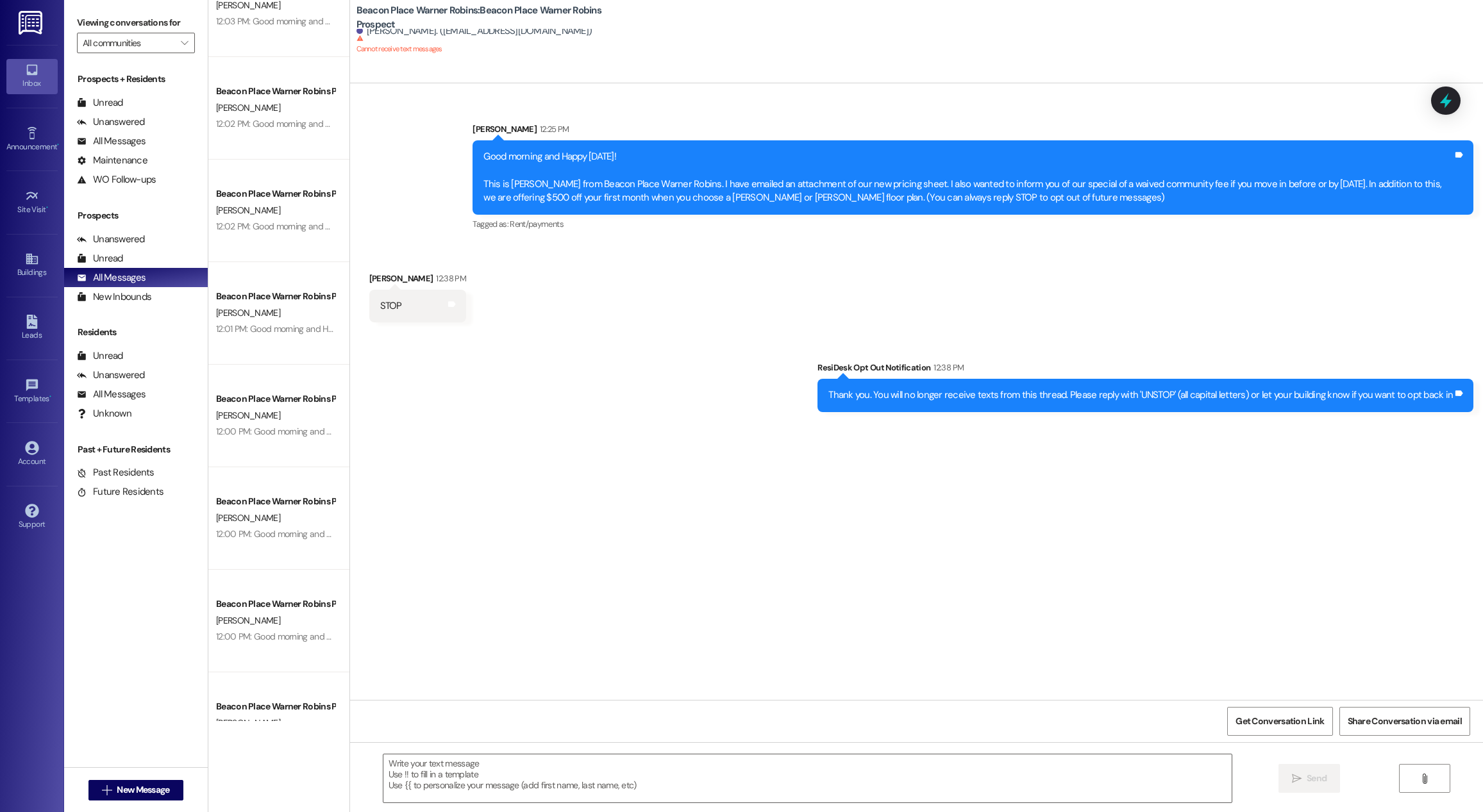
scroll to position [1945, 0]
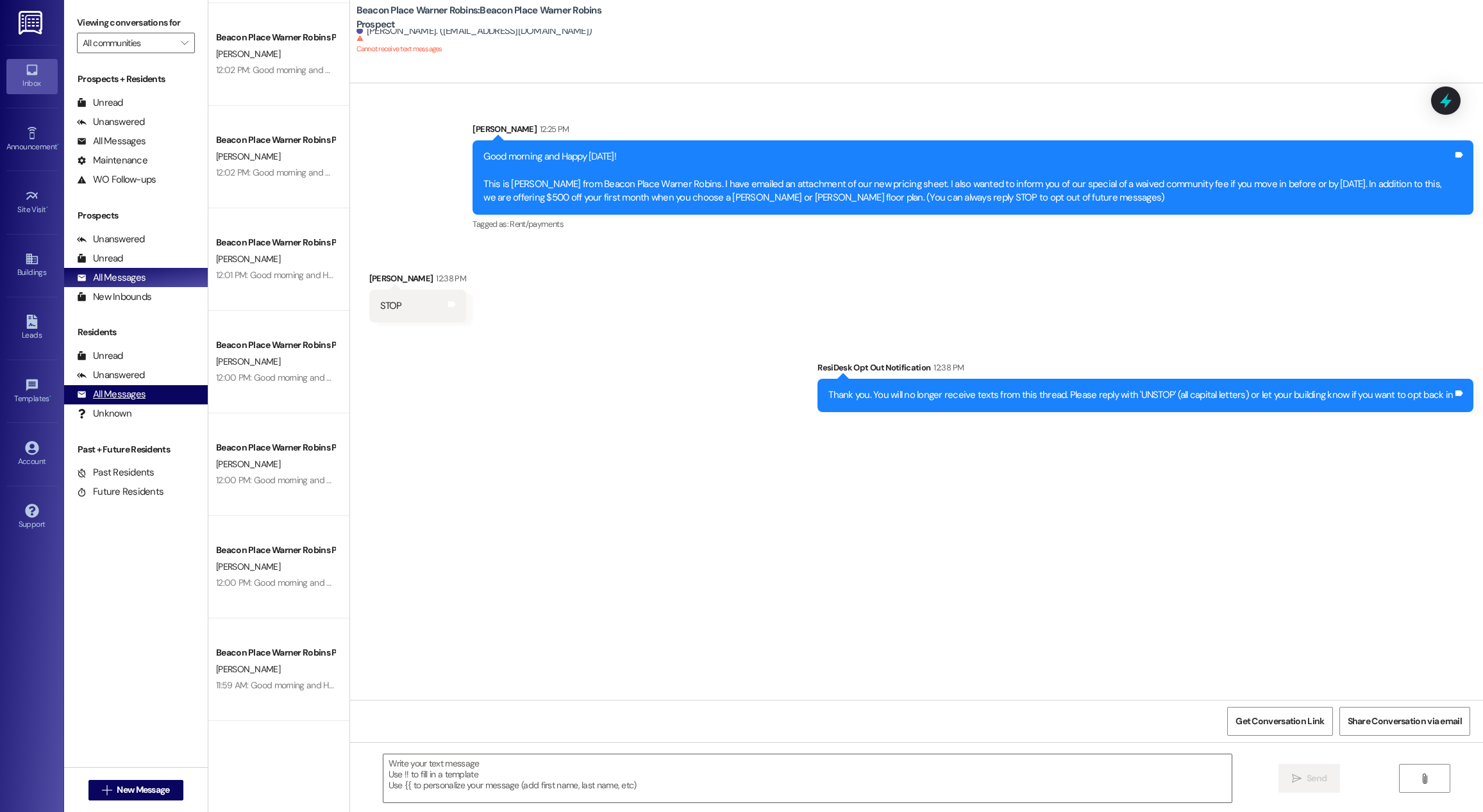
click at [88, 386] on div "All Messages (undefined)" at bounding box center [135, 394] width 144 height 19
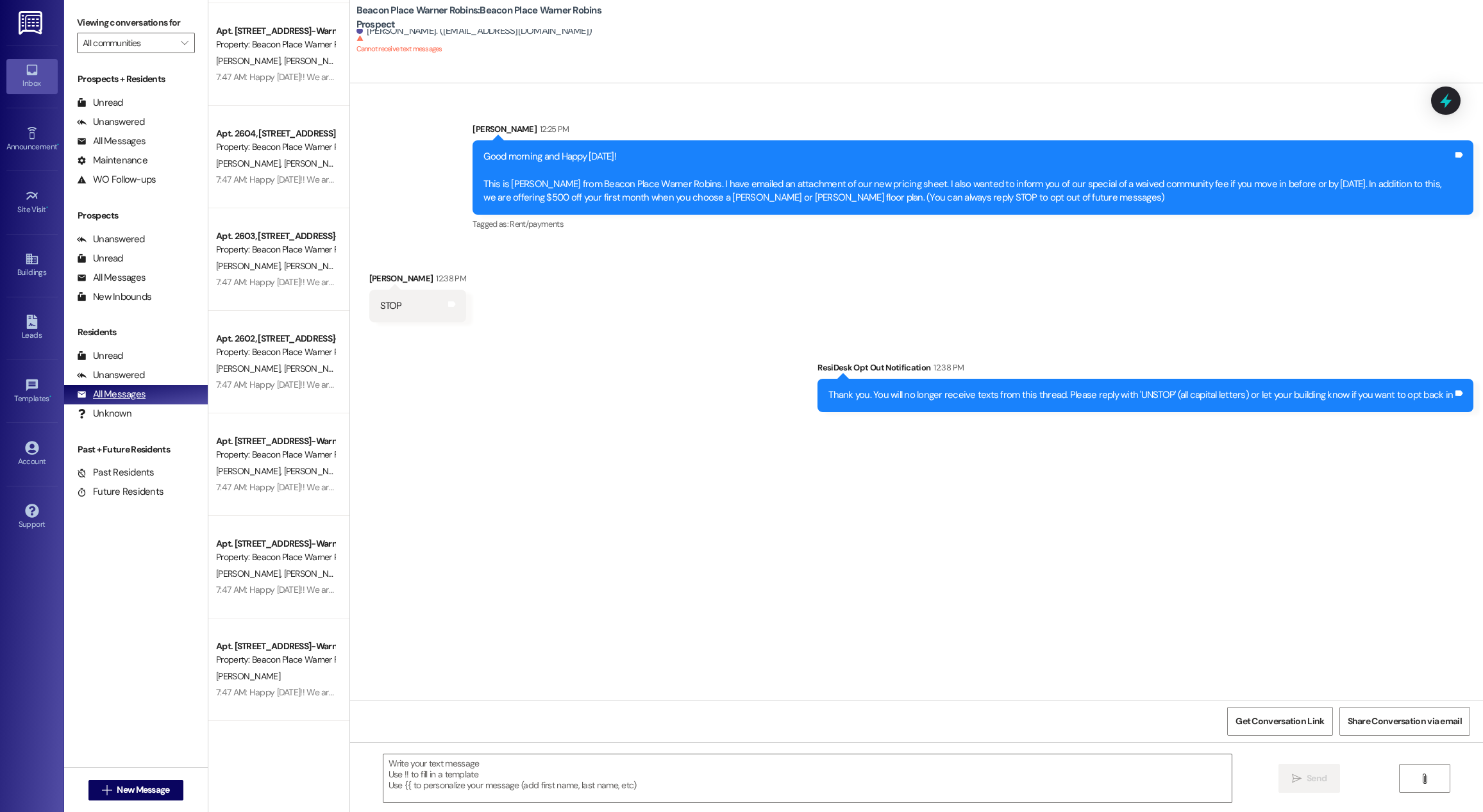
click at [98, 398] on div "All Messages" at bounding box center [112, 394] width 69 height 13
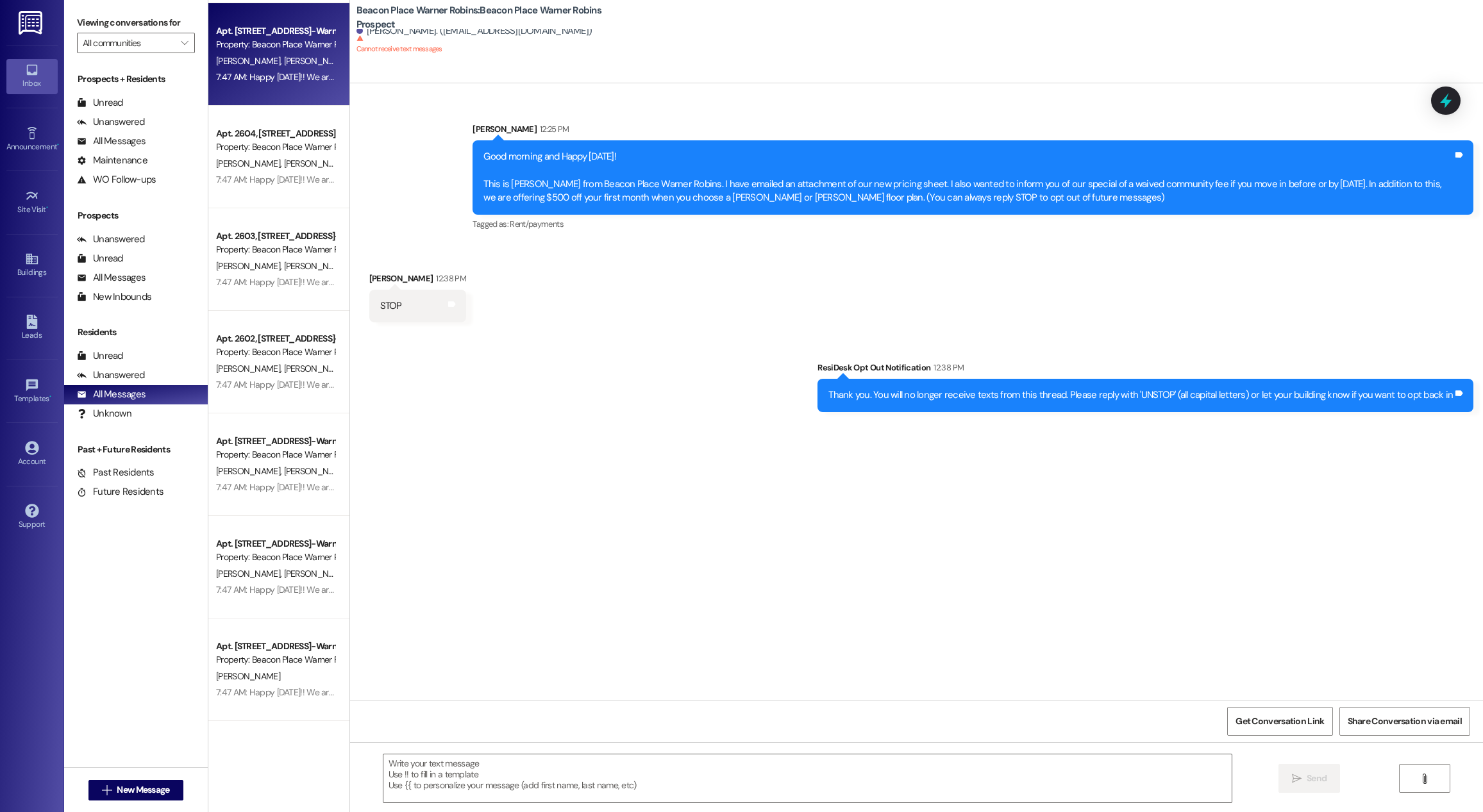
click at [248, 50] on div "Property: Beacon Place Warner Robins" at bounding box center [275, 44] width 119 height 13
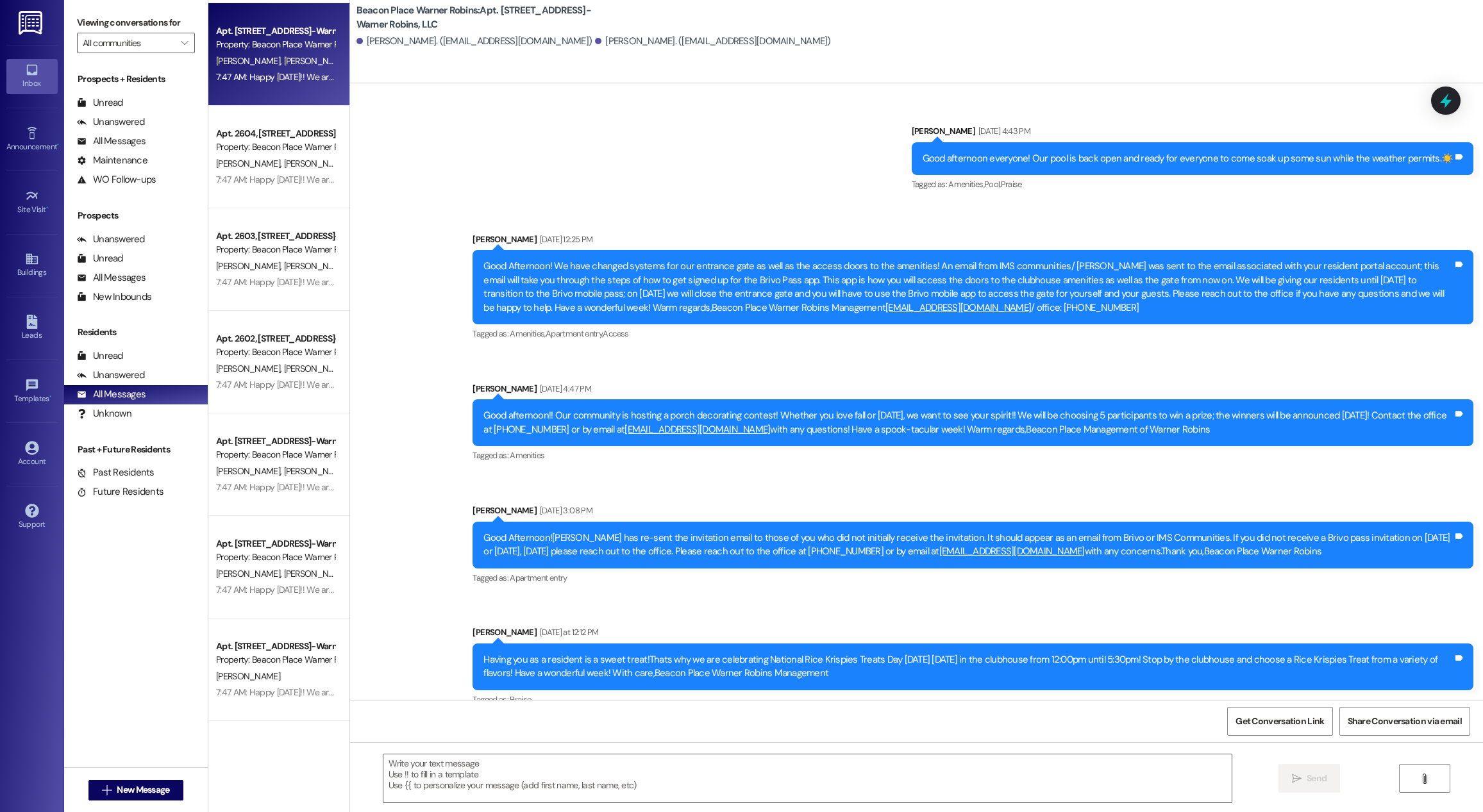
scroll to position [17567, 0]
